Goal: Task Accomplishment & Management: Use online tool/utility

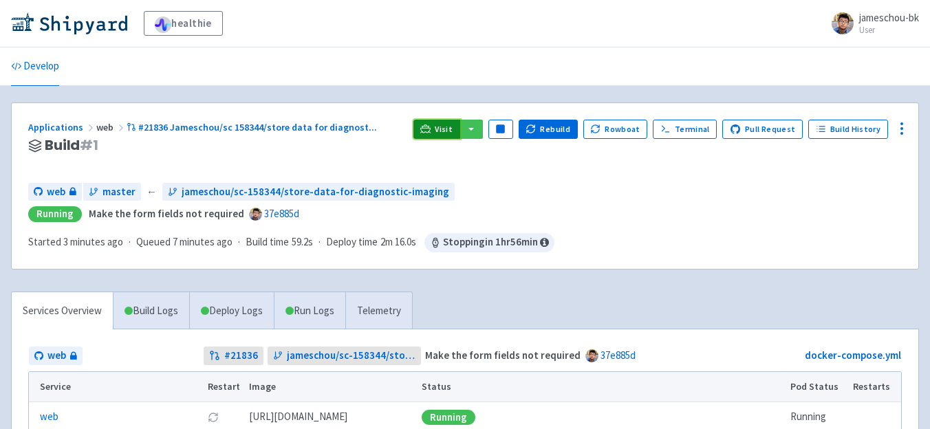
click at [452, 129] on span "Visit" at bounding box center [444, 129] width 18 height 11
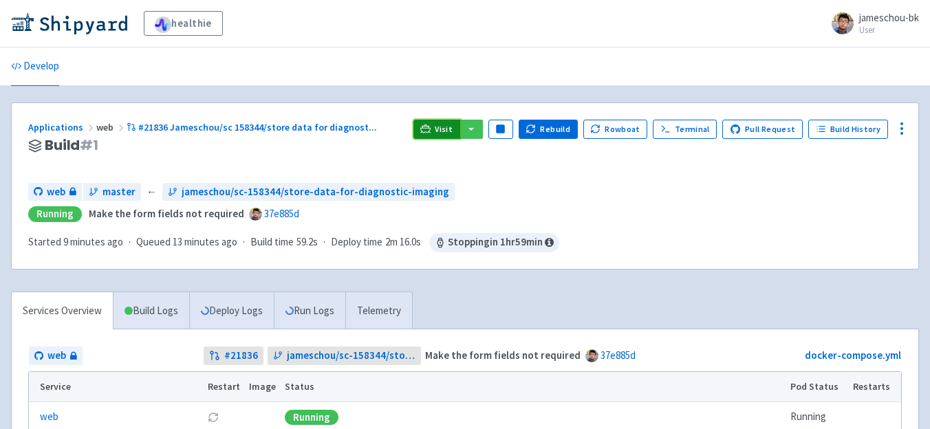
click at [430, 124] on icon at bounding box center [425, 128] width 10 height 8
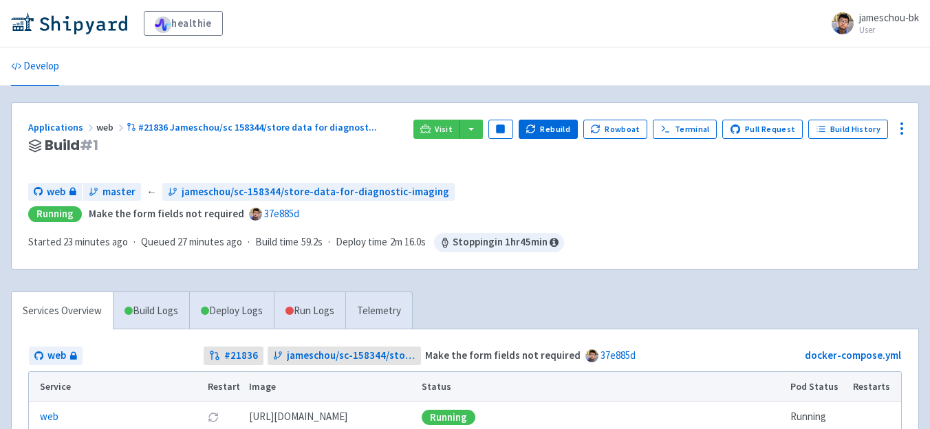
click at [421, 120] on div "Applications web #21836 Jameschou/sc 158344/store data for diagnost ... Build #…" at bounding box center [464, 146] width 873 height 52
click at [430, 130] on icon at bounding box center [425, 129] width 10 height 10
